Goal: Information Seeking & Learning: Learn about a topic

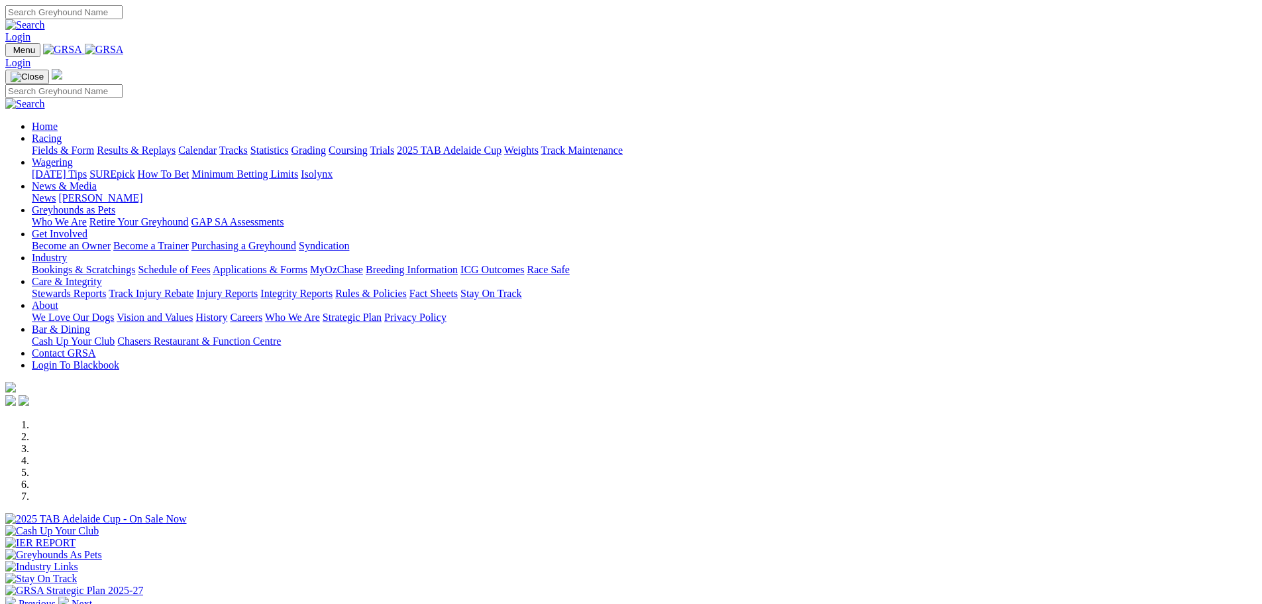
scroll to position [278, 0]
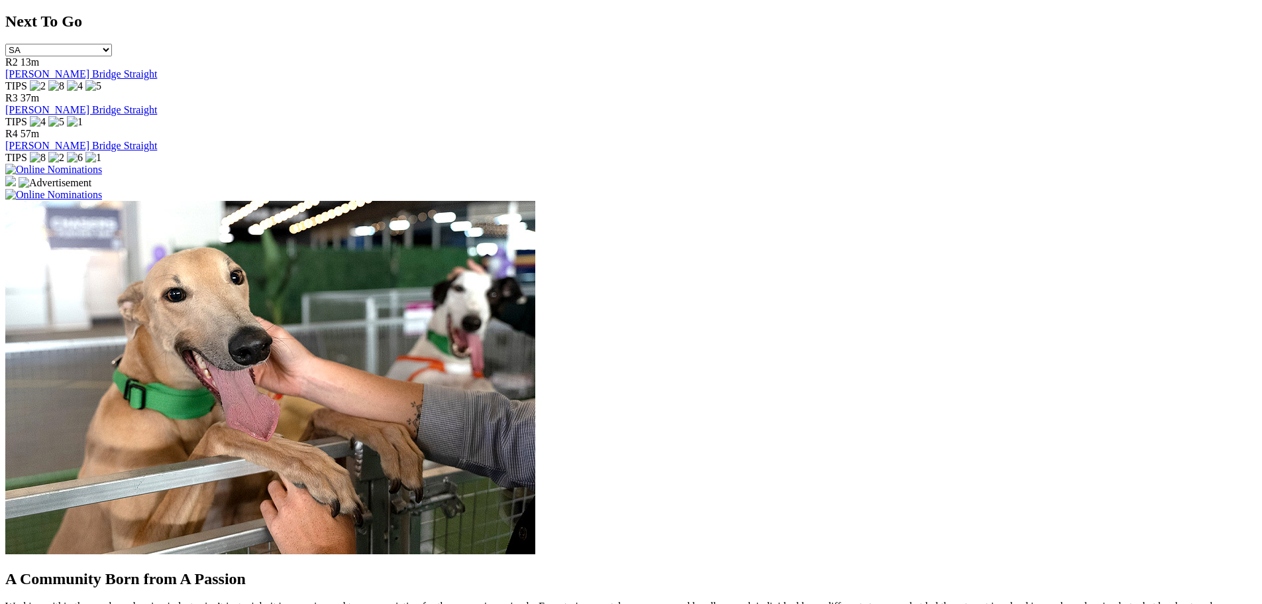
scroll to position [969, 0]
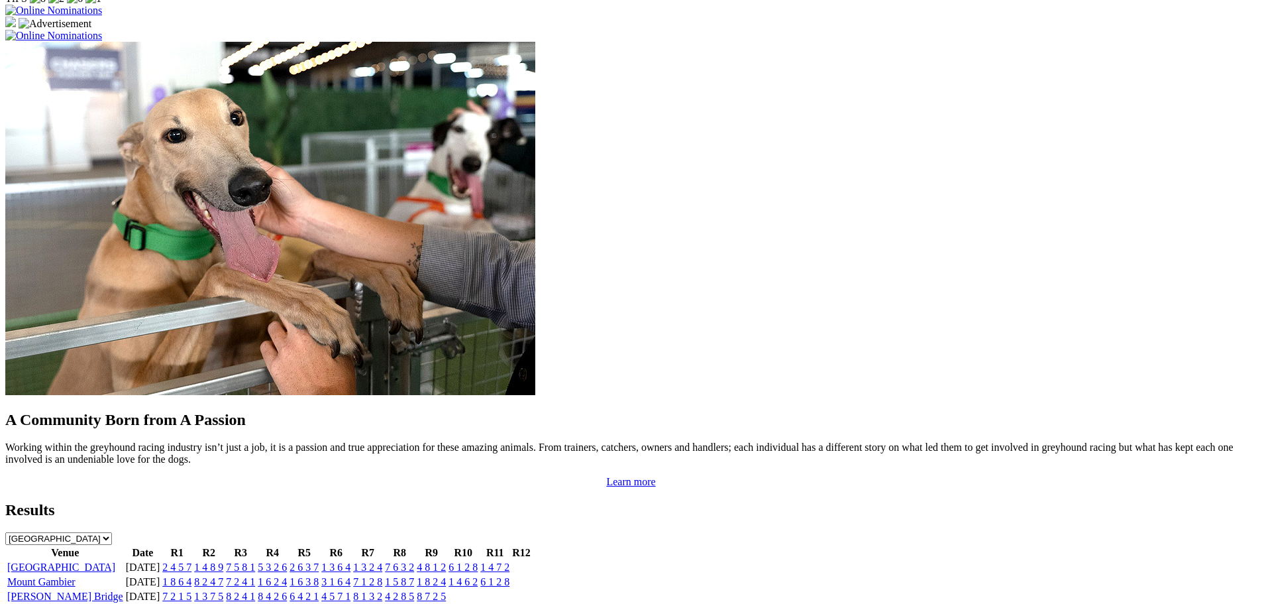
drag, startPoint x: 379, startPoint y: 178, endPoint x: 810, endPoint y: 62, distance: 446.2
click at [810, 411] on div "A Community Born from A Passion Working within the greyhound racing industry is…" at bounding box center [631, 450] width 1252 height 78
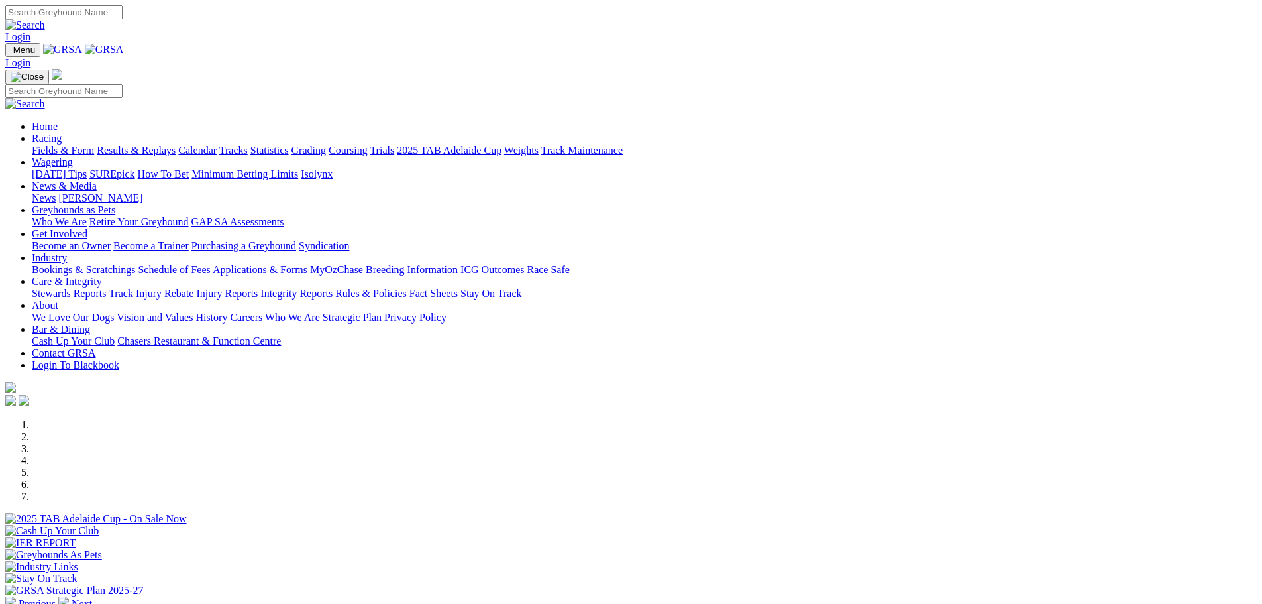
scroll to position [292, 0]
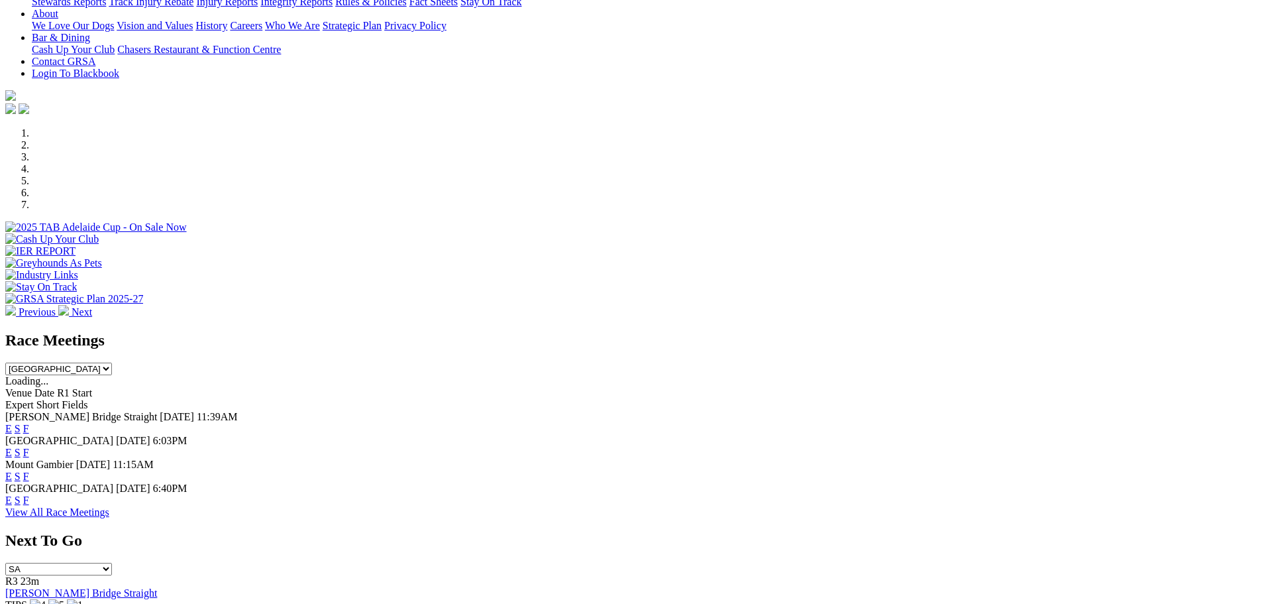
click at [157, 411] on span "[PERSON_NAME] Bridge Straight" at bounding box center [81, 416] width 152 height 11
click at [197, 411] on span "[DATE]" at bounding box center [178, 416] width 37 height 11
click at [194, 411] on span "[DATE]" at bounding box center [177, 416] width 34 height 11
click at [12, 423] on link "E" at bounding box center [8, 428] width 7 height 11
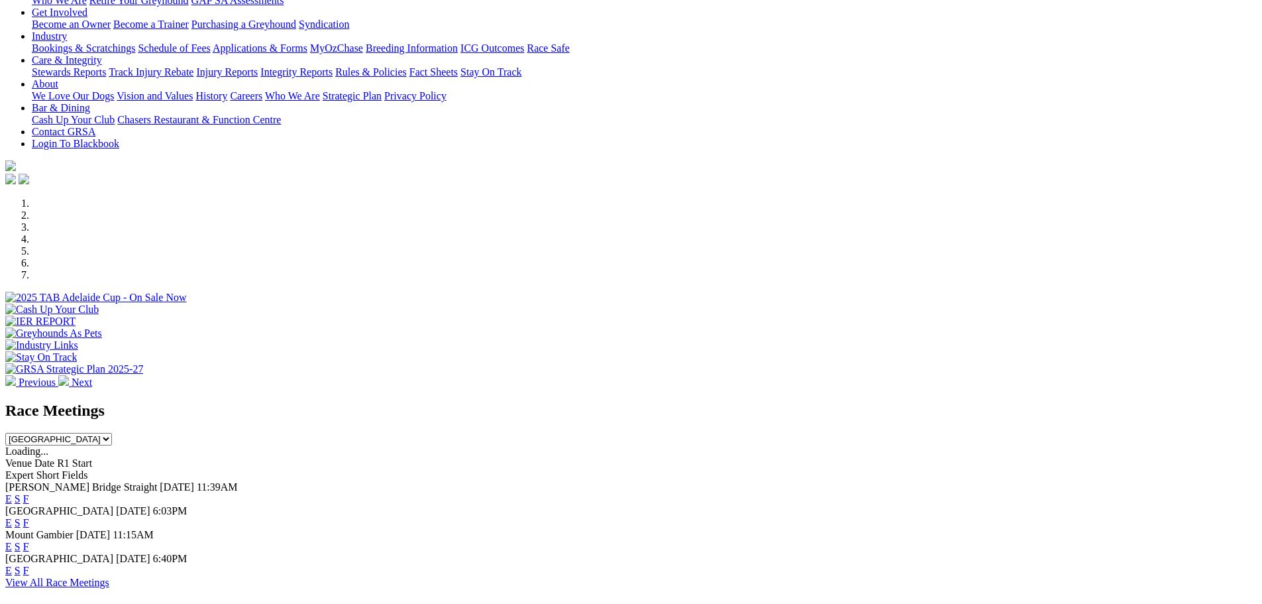
scroll to position [222, 0]
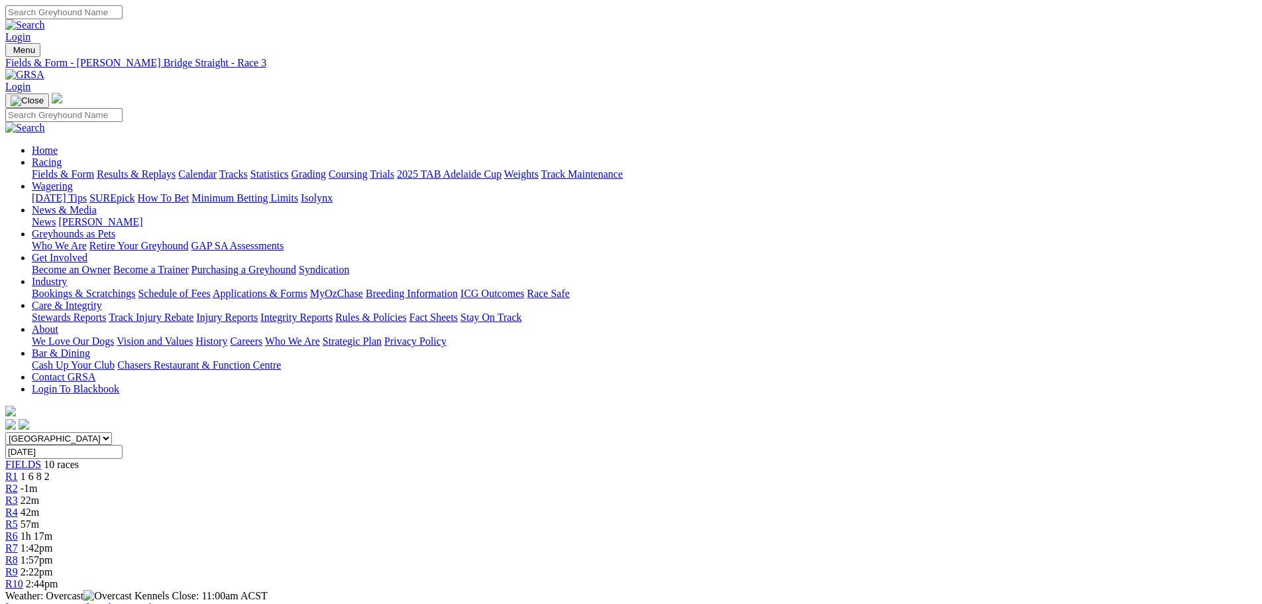
click at [398, 432] on div "South Australia New South Wales Northern Territory Queensland Tasmania Victoria…" at bounding box center [631, 511] width 1252 height 158
click at [18, 482] on link "R2" at bounding box center [11, 487] width 13 height 11
click at [62, 156] on link "Racing" at bounding box center [47, 161] width 30 height 11
click at [94, 168] on link "Fields & Form" at bounding box center [63, 173] width 62 height 11
